Goal: Entertainment & Leisure: Consume media (video, audio)

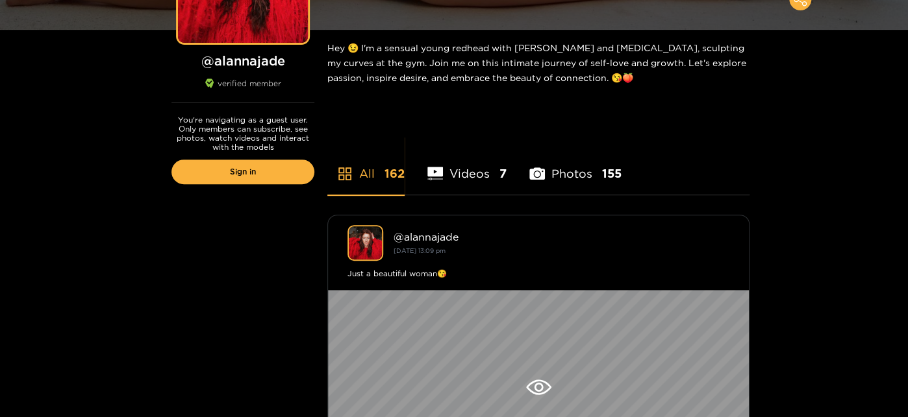
click at [466, 169] on li "Videos 7" at bounding box center [466, 165] width 79 height 58
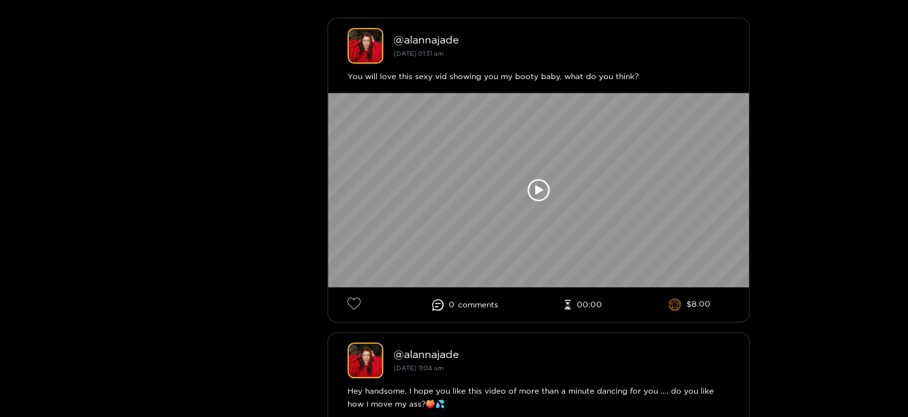
scroll to position [400, 0]
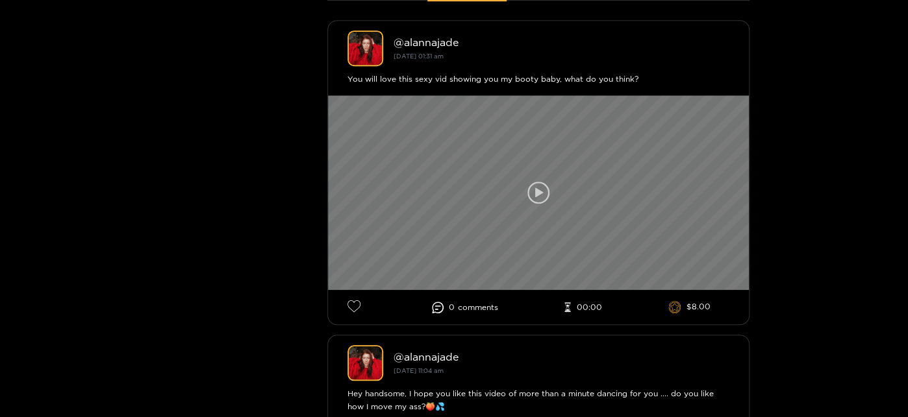
click at [541, 194] on icon at bounding box center [538, 193] width 22 height 22
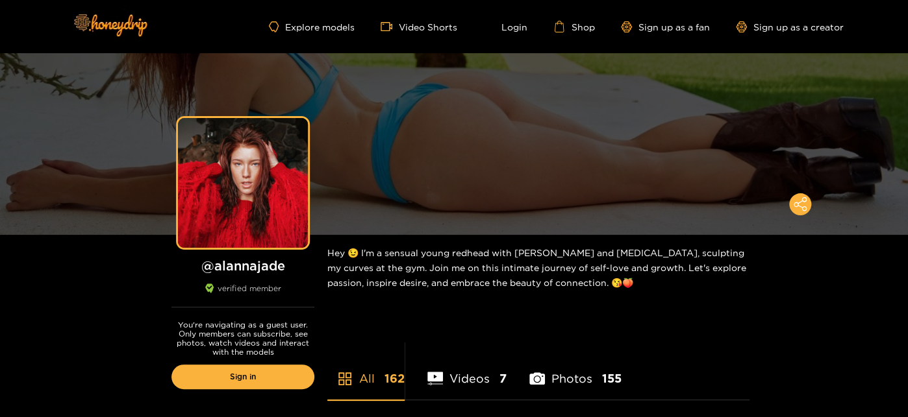
click at [557, 381] on li "Photos 155" at bounding box center [575, 371] width 92 height 58
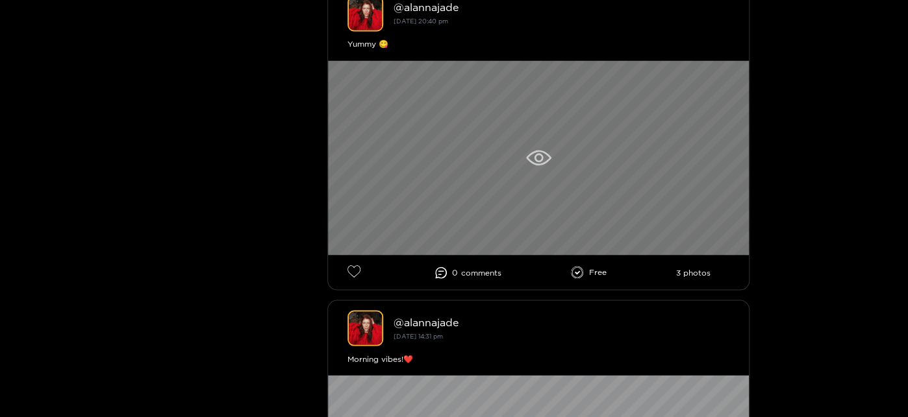
scroll to position [1097, 0]
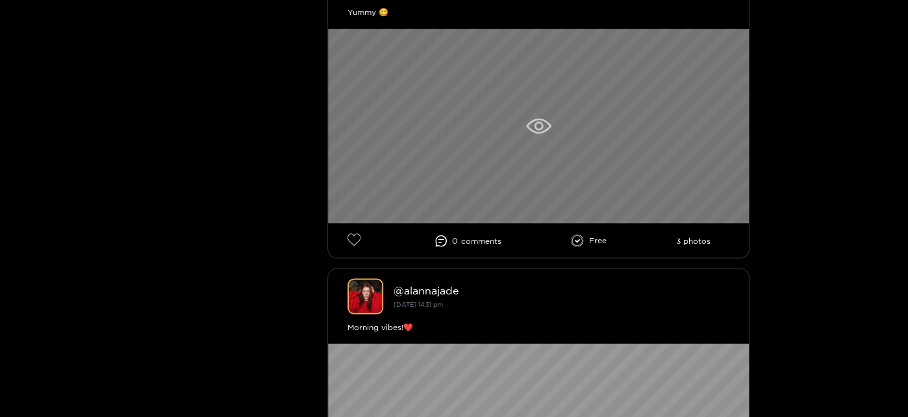
click at [548, 99] on div at bounding box center [538, 126] width 421 height 195
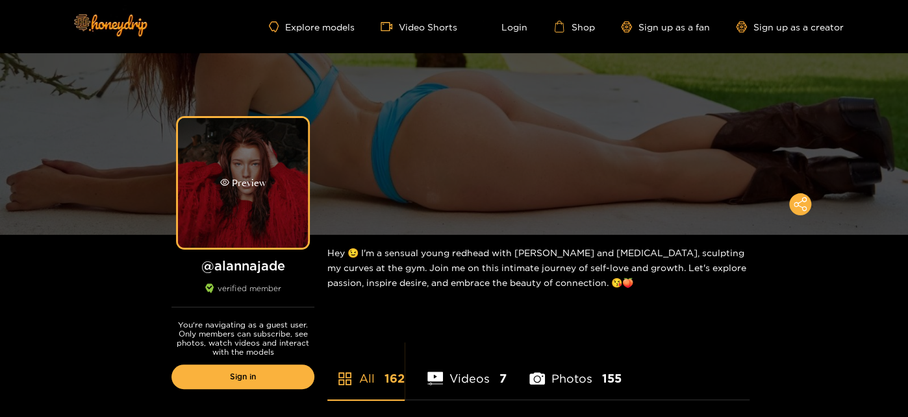
click at [234, 165] on div "Preview" at bounding box center [243, 183] width 130 height 130
